Goal: Transaction & Acquisition: Book appointment/travel/reservation

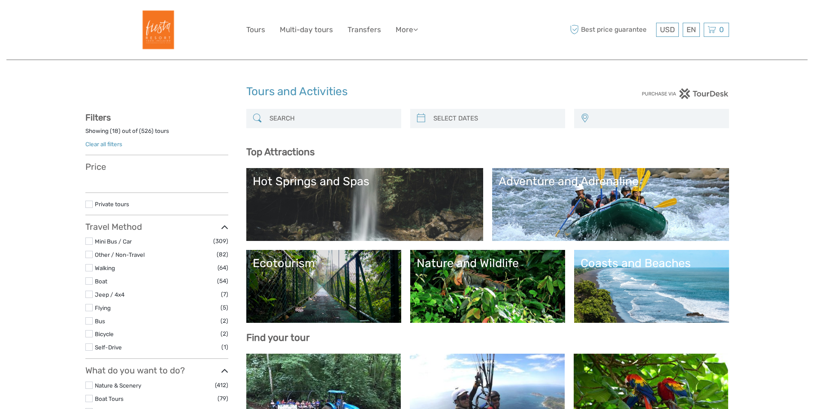
select select
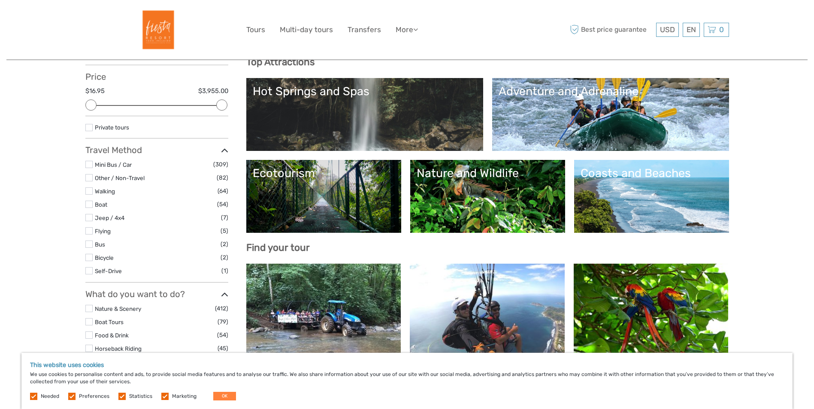
scroll to position [86, 0]
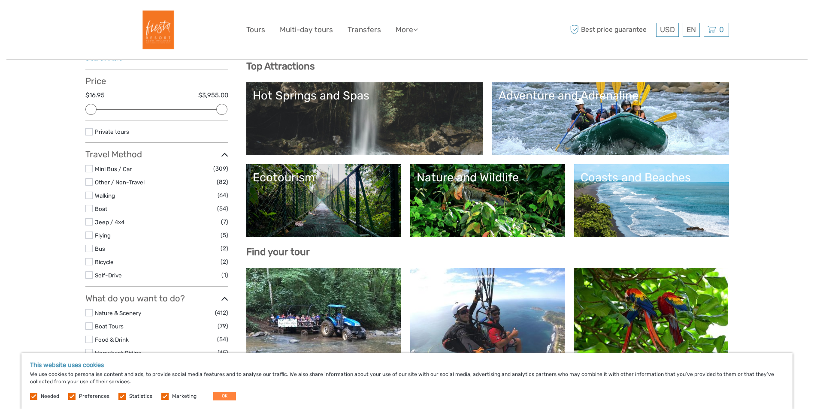
click at [92, 166] on label at bounding box center [88, 168] width 7 height 7
click at [0, 0] on input "checkbox" at bounding box center [0, 0] width 0 height 0
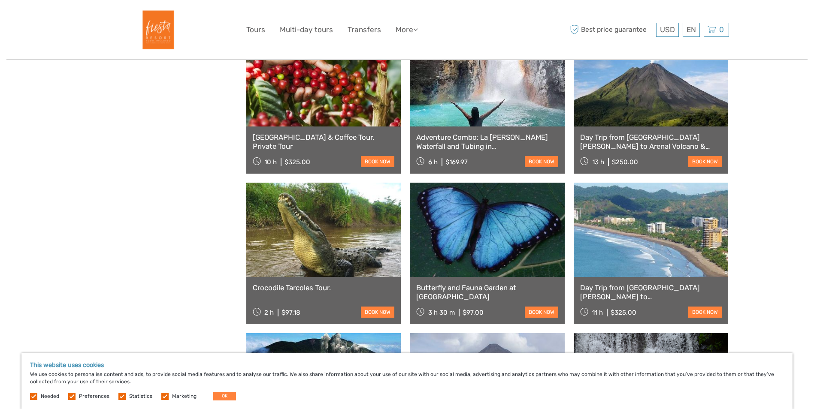
scroll to position [435, 0]
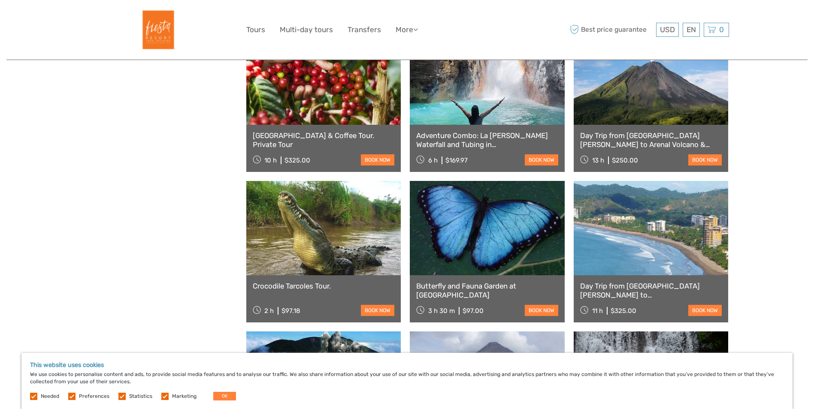
click at [499, 290] on link "Butterfly and Fauna Garden at Danaus Eco-Center" at bounding box center [487, 291] width 142 height 18
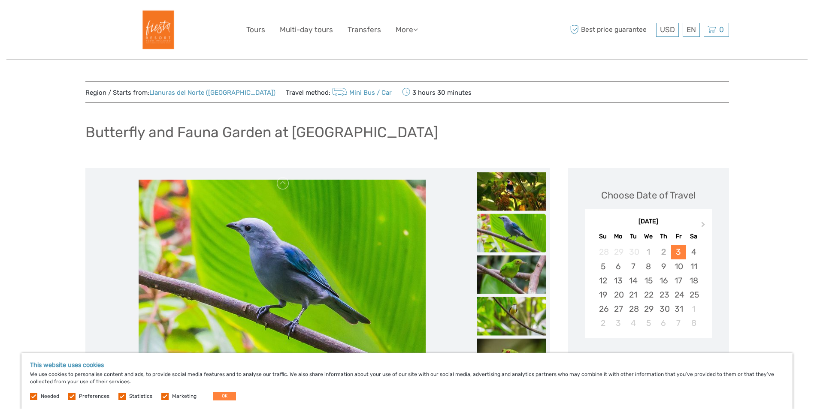
click at [345, 91] on link "Mini Bus / Car" at bounding box center [361, 93] width 62 height 8
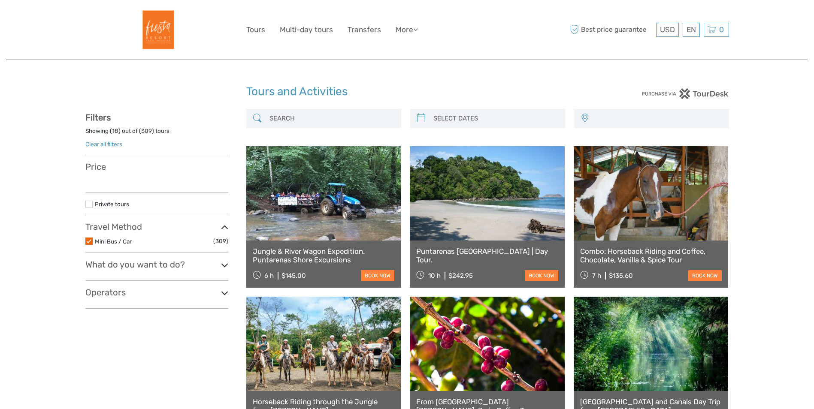
select select
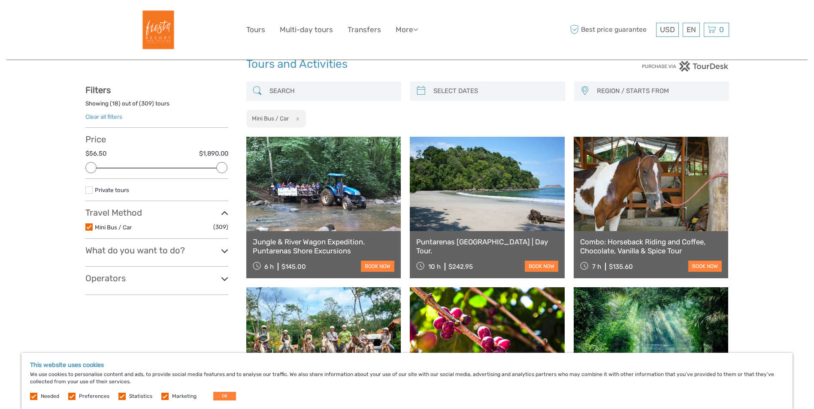
scroll to position [86, 0]
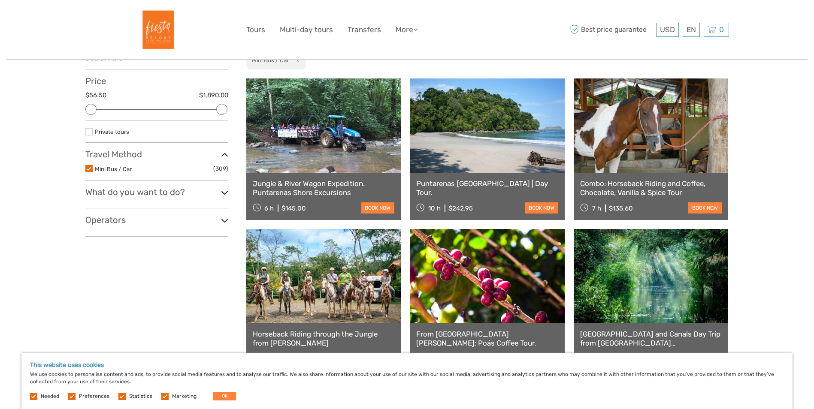
click at [217, 170] on span "(309)" at bounding box center [220, 169] width 15 height 10
click at [224, 159] on icon at bounding box center [224, 155] width 7 height 12
click at [225, 159] on icon at bounding box center [224, 155] width 7 height 12
click at [218, 194] on h3 "What do you want to do?" at bounding box center [156, 192] width 143 height 10
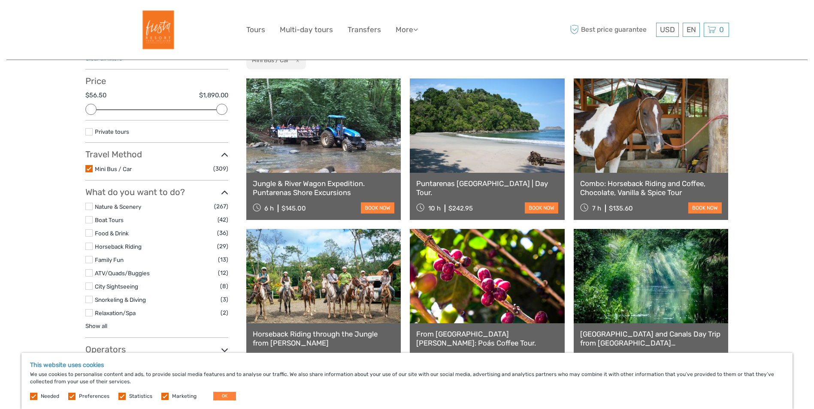
click at [226, 153] on icon at bounding box center [224, 155] width 7 height 12
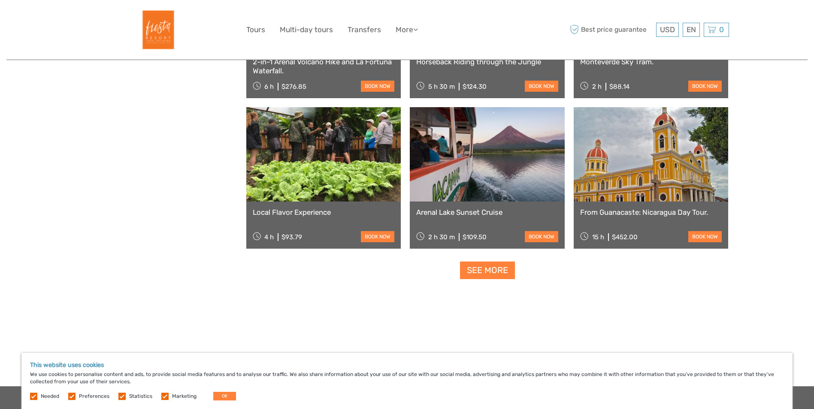
scroll to position [815, 0]
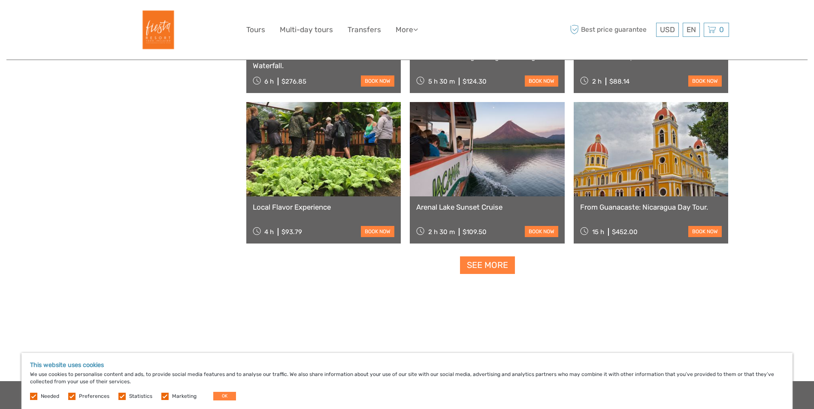
click at [454, 208] on link "Arenal Lake Sunset Cruise" at bounding box center [487, 207] width 142 height 9
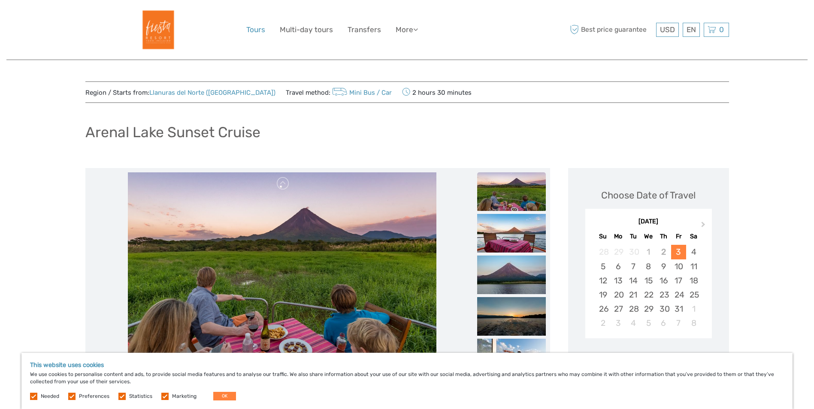
click at [256, 32] on link "Tours" at bounding box center [255, 30] width 19 height 12
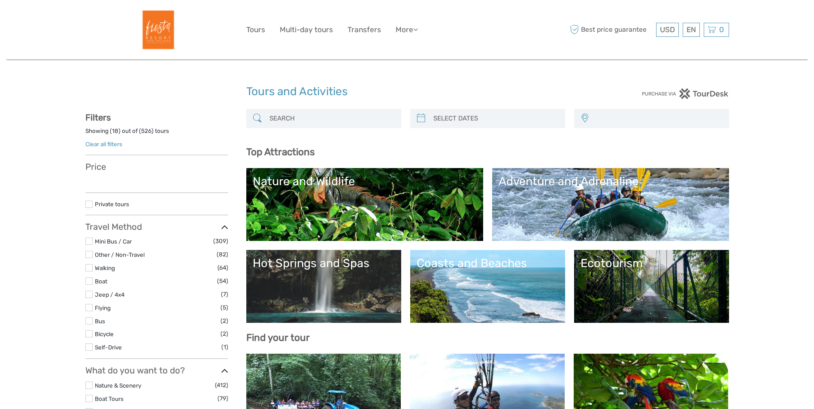
select select
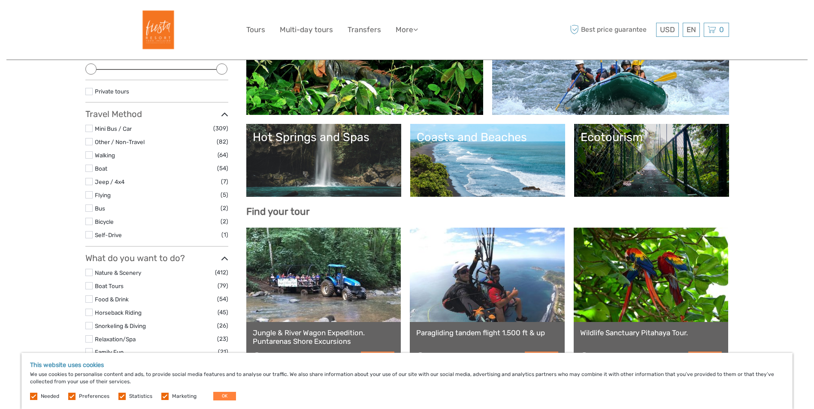
scroll to position [129, 0]
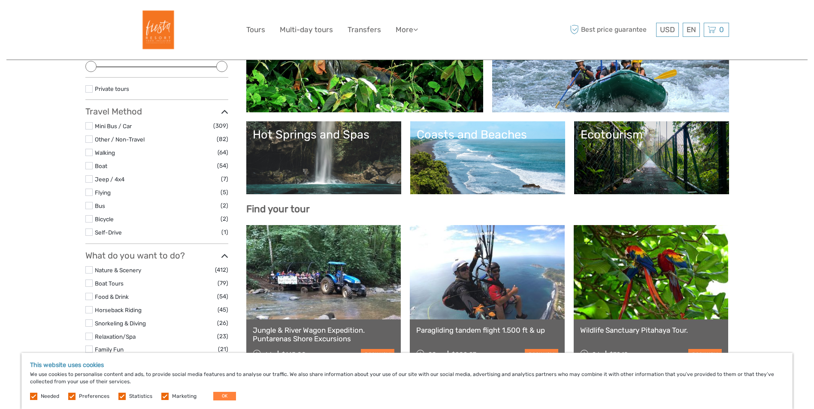
click at [92, 127] on label at bounding box center [88, 125] width 7 height 7
click at [0, 0] on input "checkbox" at bounding box center [0, 0] width 0 height 0
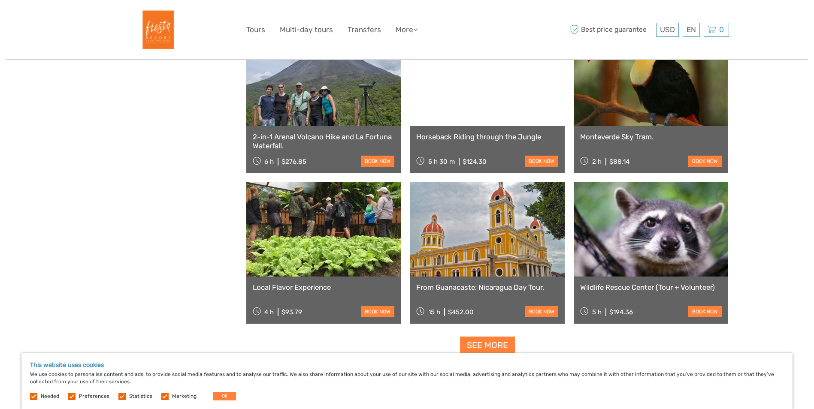
scroll to position [735, 0]
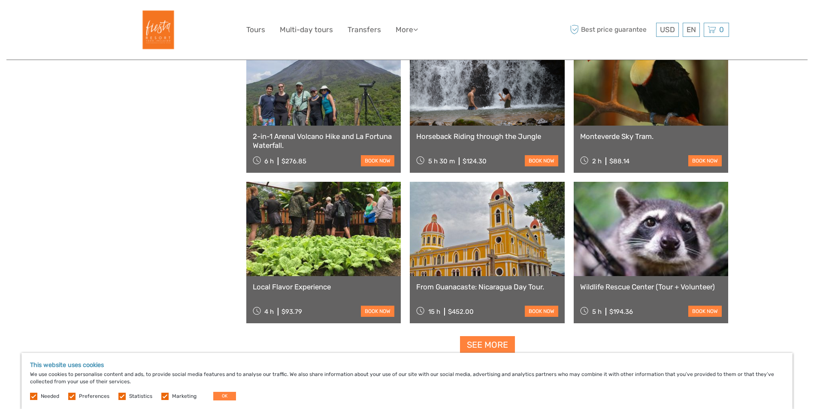
click at [325, 144] on link "2-in-1 Arenal Volcano Hike and La Fortuna Waterfall." at bounding box center [324, 141] width 142 height 18
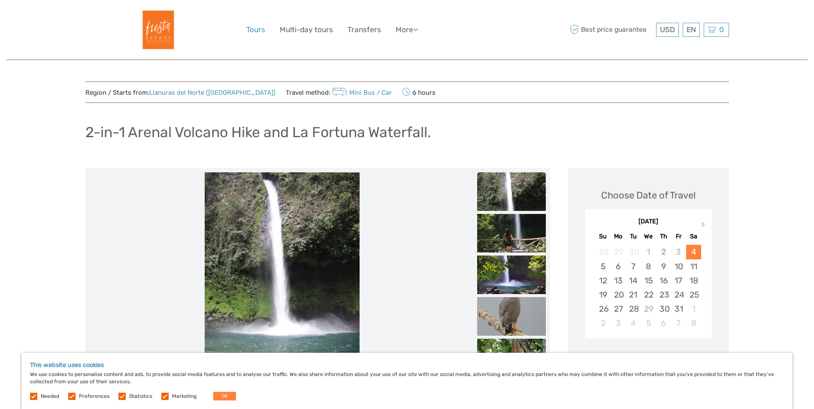
click at [263, 32] on link "Tours" at bounding box center [255, 30] width 19 height 12
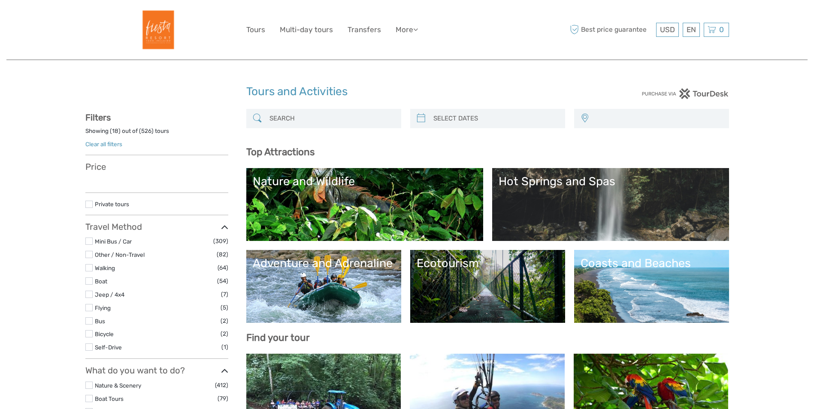
select select
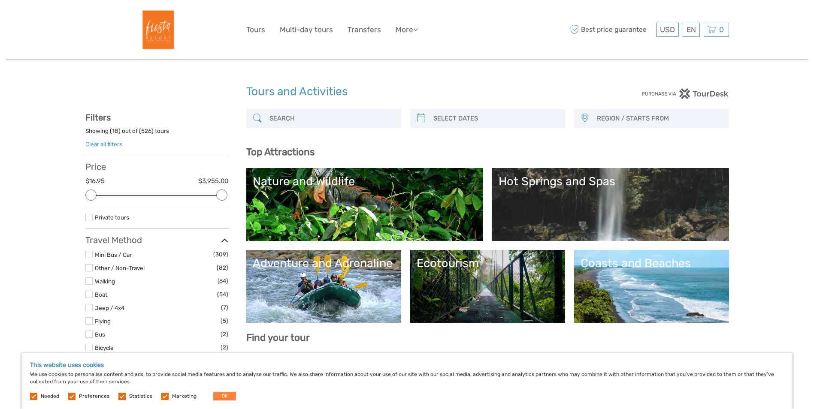
scroll to position [43, 0]
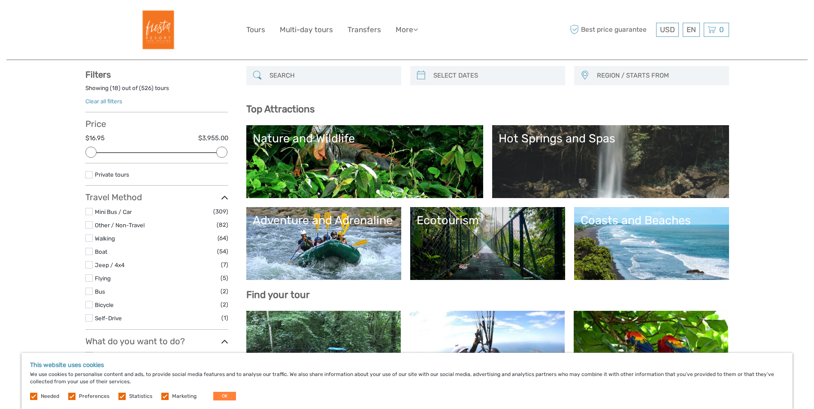
click at [94, 240] on li "Walking (64)" at bounding box center [156, 238] width 143 height 10
click at [90, 239] on label at bounding box center [88, 238] width 7 height 7
click at [0, 0] on input "checkbox" at bounding box center [0, 0] width 0 height 0
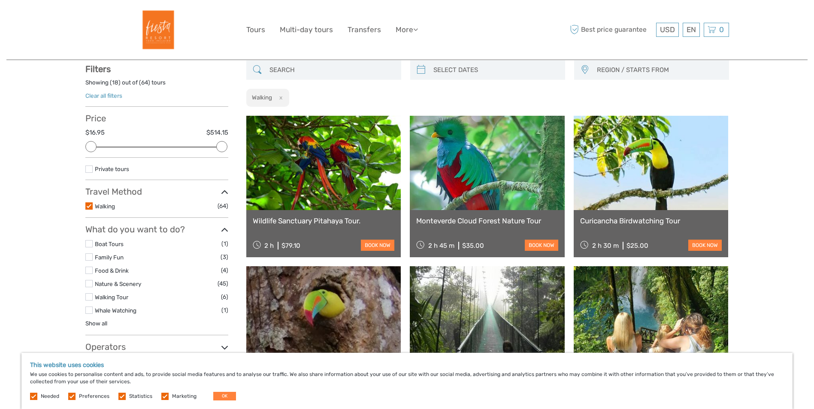
scroll to position [49, 0]
click at [341, 219] on link "Wildlife Sanctuary Pitahaya Tour." at bounding box center [324, 220] width 142 height 9
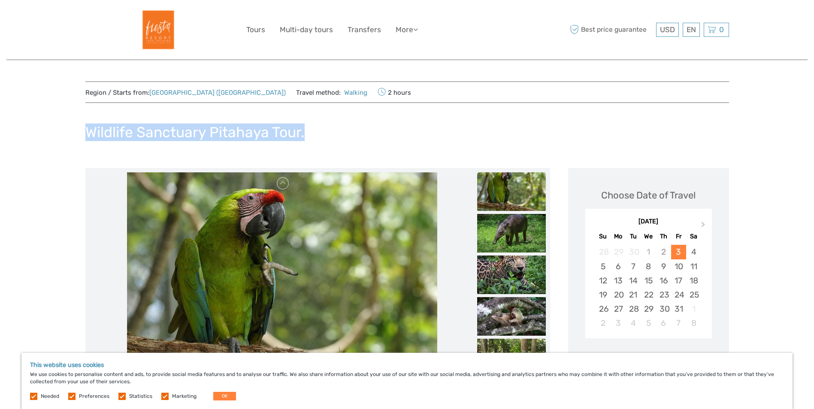
drag, startPoint x: 326, startPoint y: 136, endPoint x: 86, endPoint y: 143, distance: 240.3
click at [86, 143] on div "Wildlife Sanctuary Pitahaya Tour." at bounding box center [406, 135] width 643 height 31
copy h1 "Wildlife Sanctuary Pitahaya Tour."
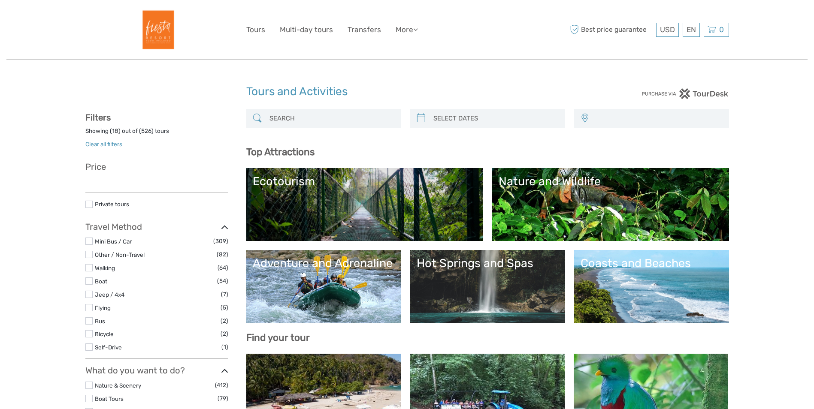
select select
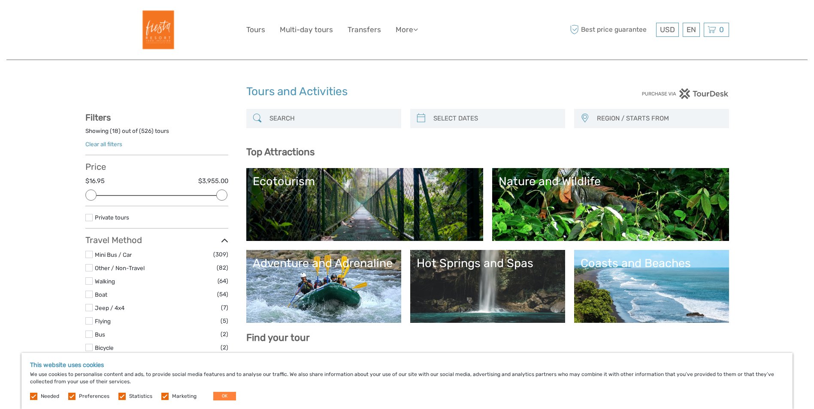
click at [92, 309] on label at bounding box center [88, 307] width 7 height 7
click at [0, 0] on input "checkbox" at bounding box center [0, 0] width 0 height 0
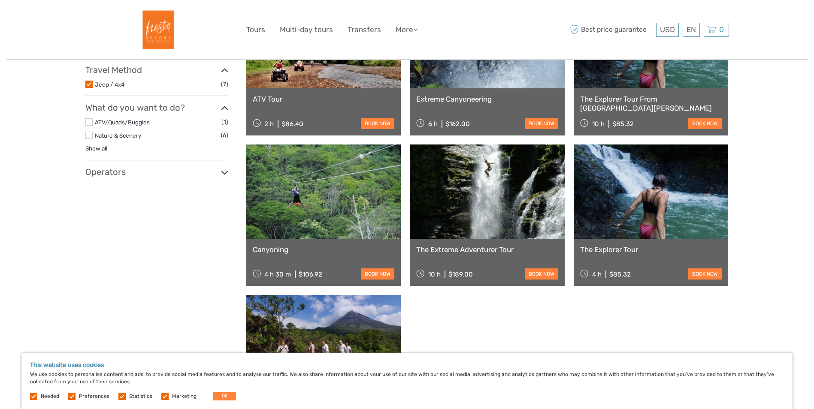
scroll to position [178, 0]
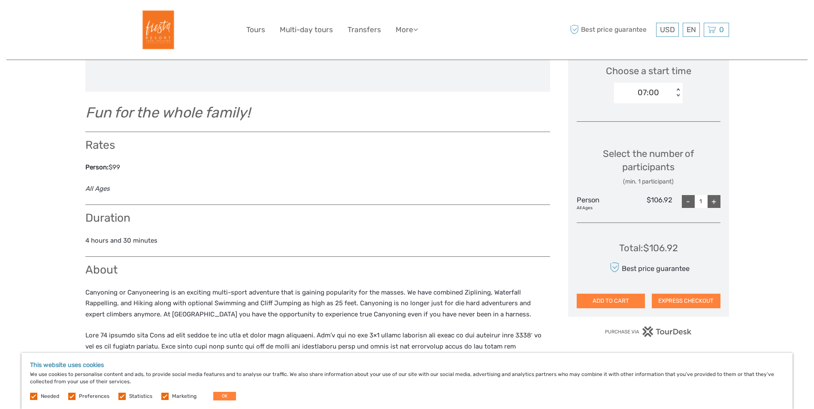
scroll to position [214, 0]
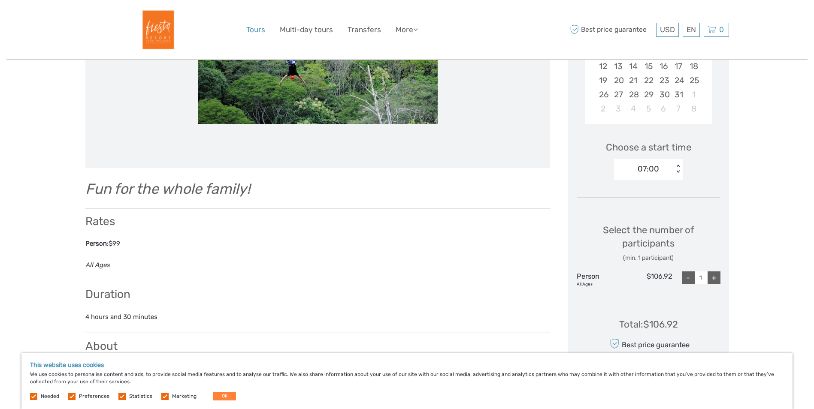
click at [257, 32] on link "Tours" at bounding box center [255, 30] width 19 height 12
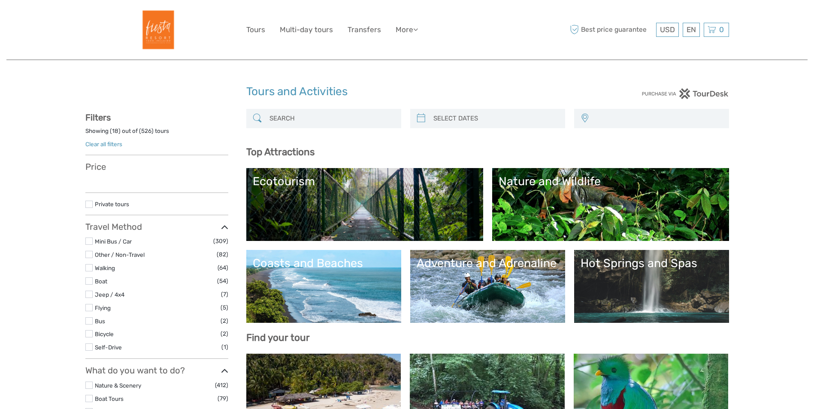
select select
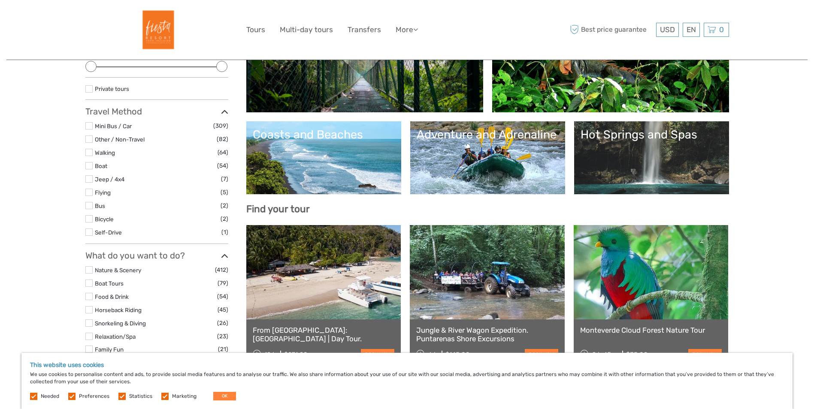
click at [89, 124] on label at bounding box center [88, 125] width 7 height 7
click at [0, 0] on input "checkbox" at bounding box center [0, 0] width 0 height 0
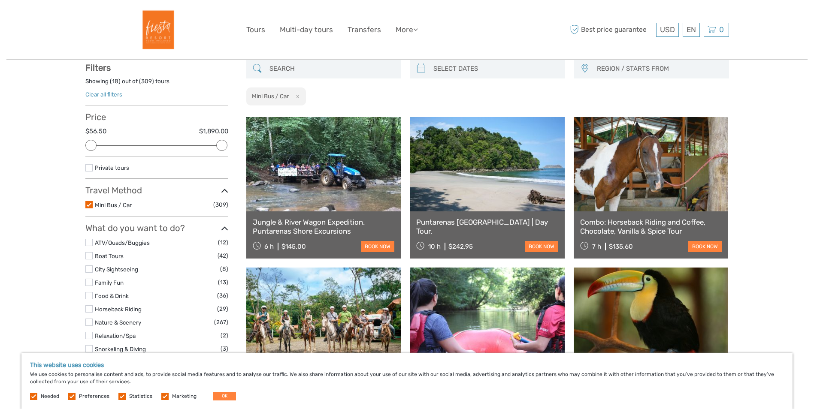
scroll to position [49, 0]
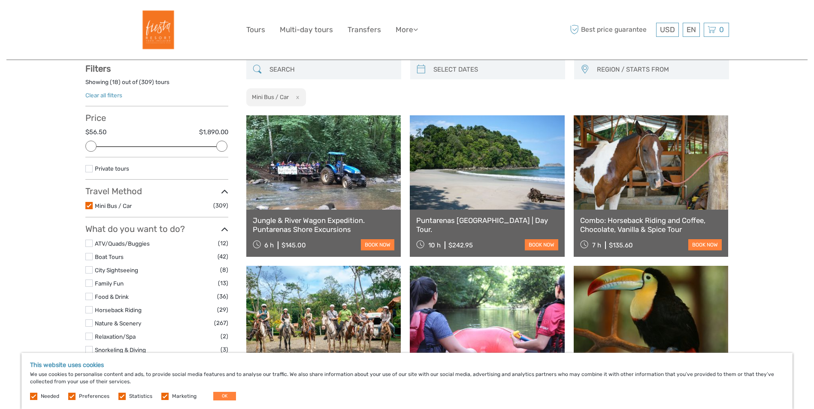
click at [88, 243] on label at bounding box center [88, 243] width 7 height 7
click at [0, 0] on input "checkbox" at bounding box center [0, 0] width 0 height 0
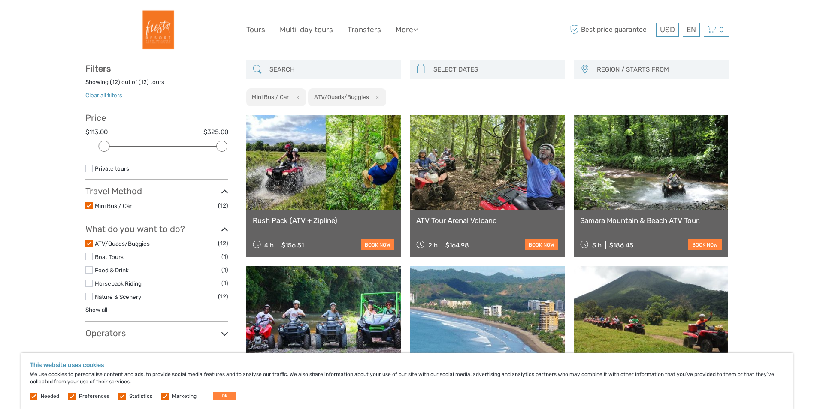
click at [474, 217] on link "ATV Tour Arenal Volcano" at bounding box center [487, 220] width 142 height 9
